Goal: Information Seeking & Learning: Learn about a topic

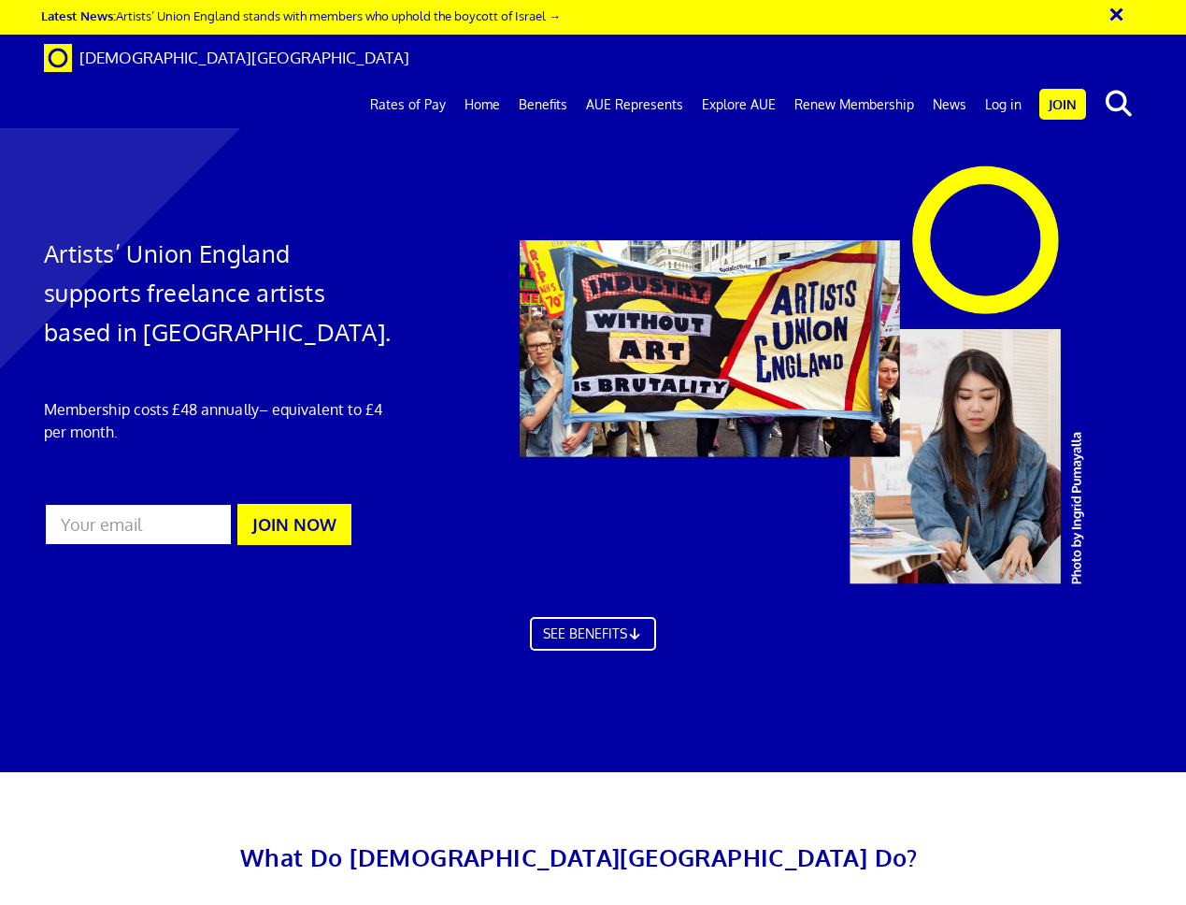
scroll to position [1, 0]
click at [431, 81] on link "Rates of Pay" at bounding box center [408, 104] width 94 height 47
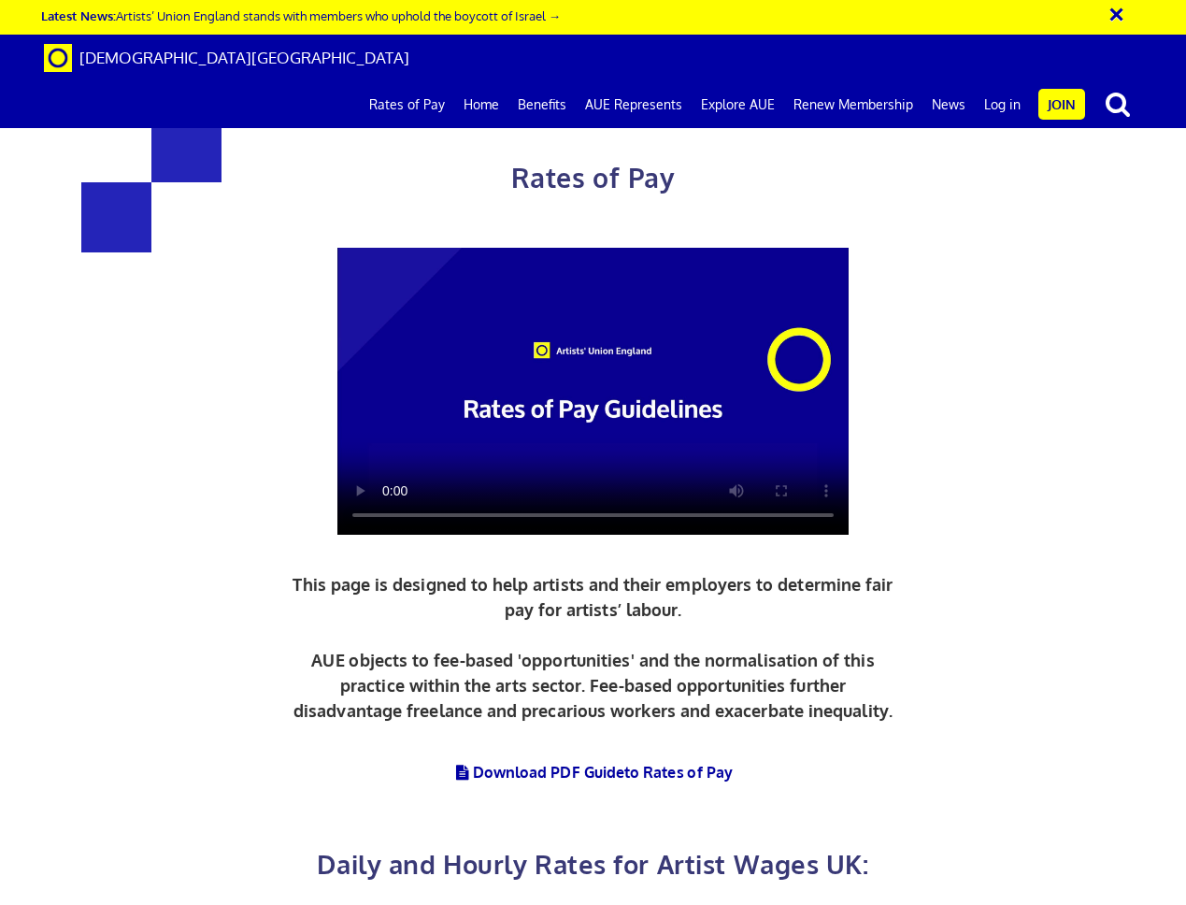
scroll to position [0, 4]
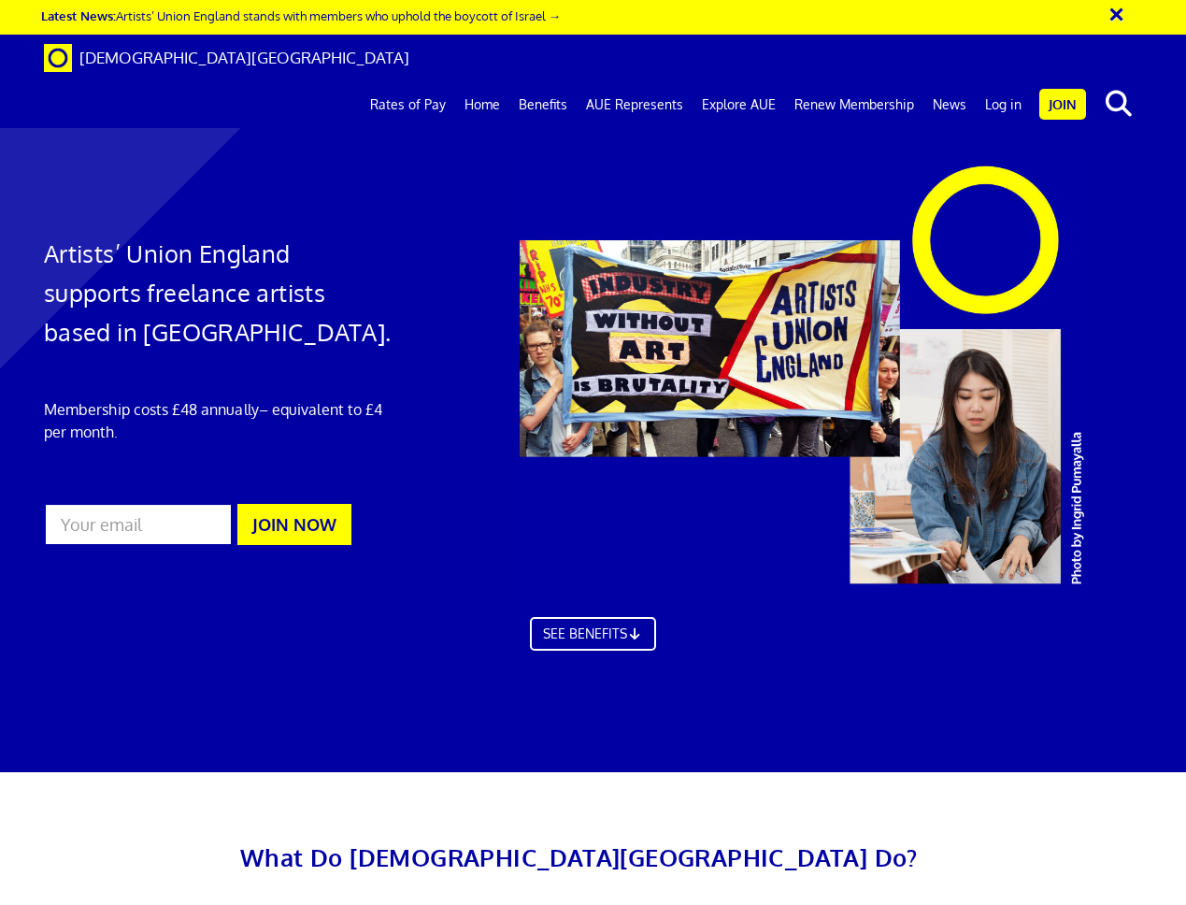
scroll to position [0, 4]
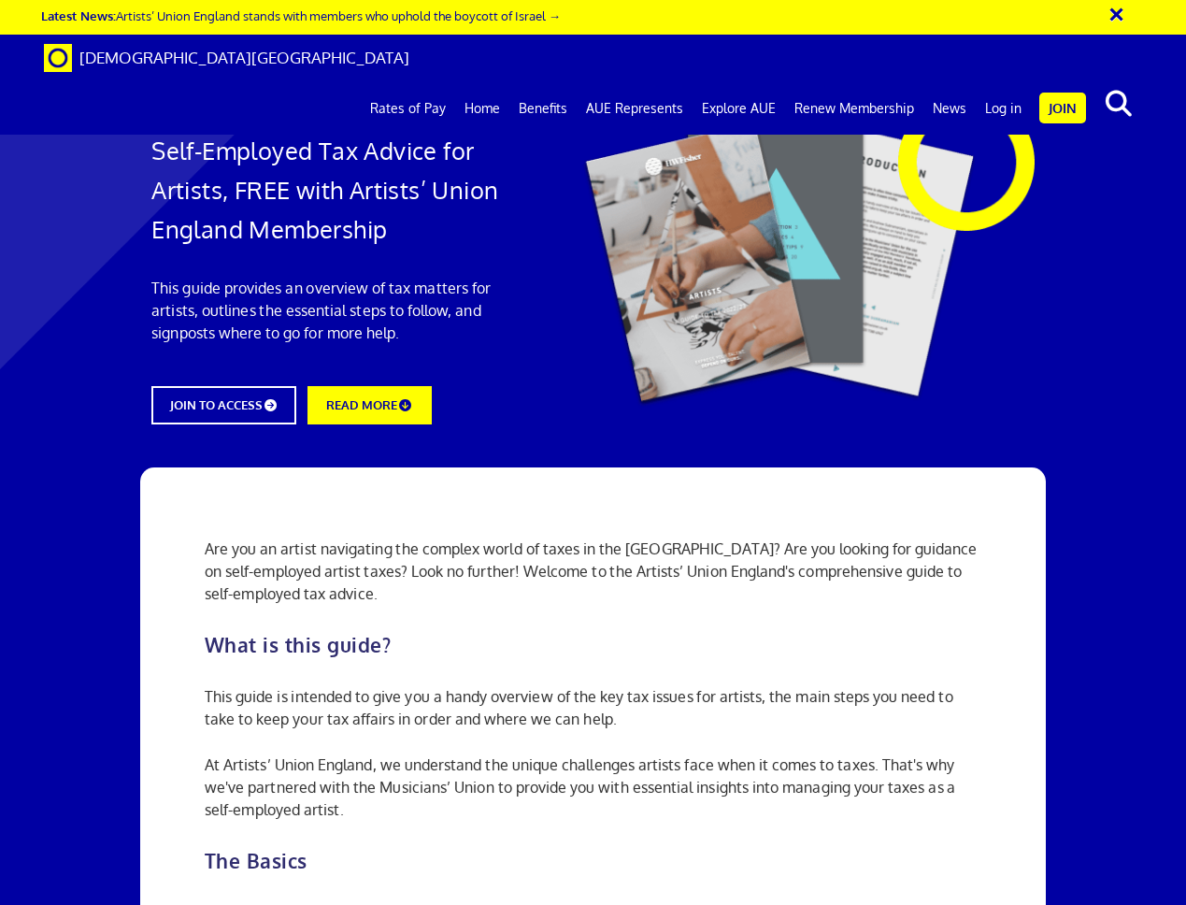
scroll to position [0, 4]
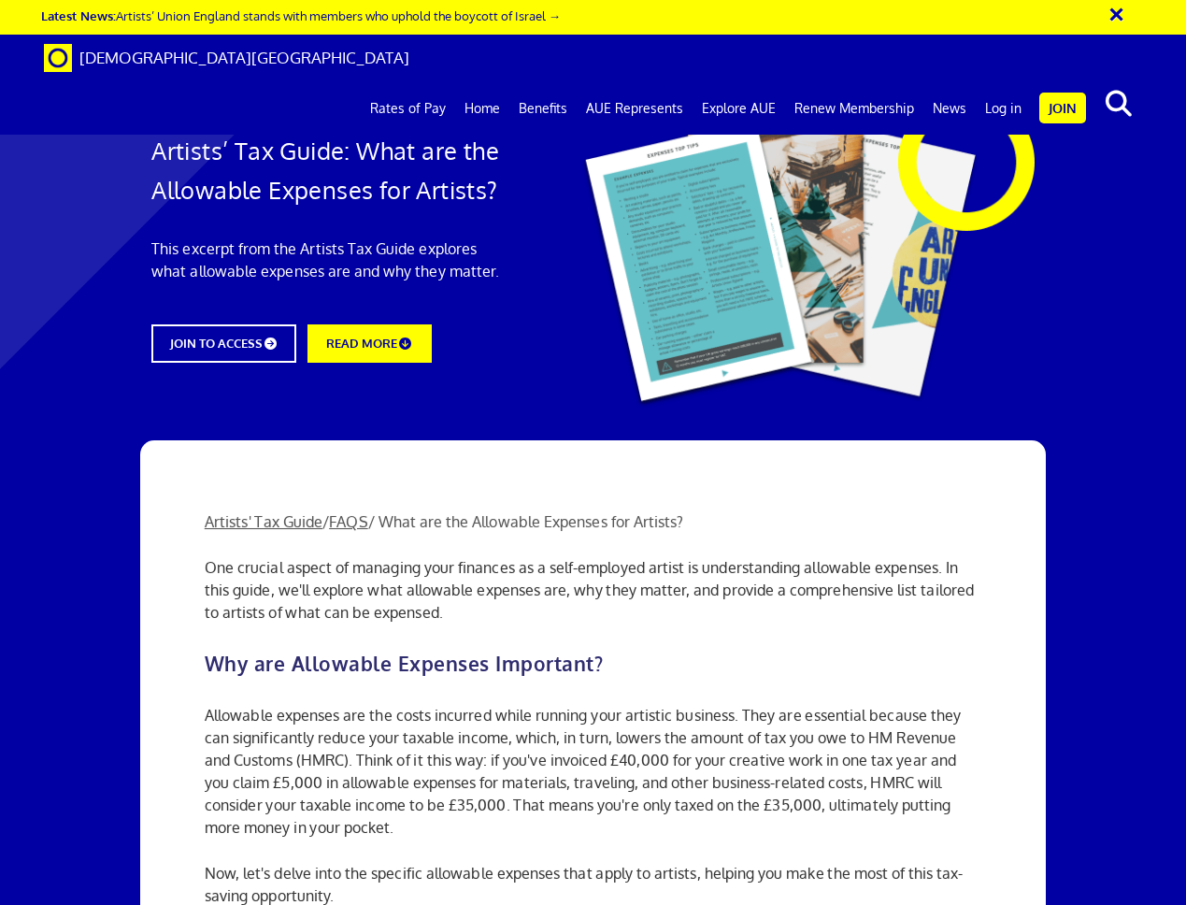
scroll to position [748, 0]
